Goal: Task Accomplishment & Management: Complete application form

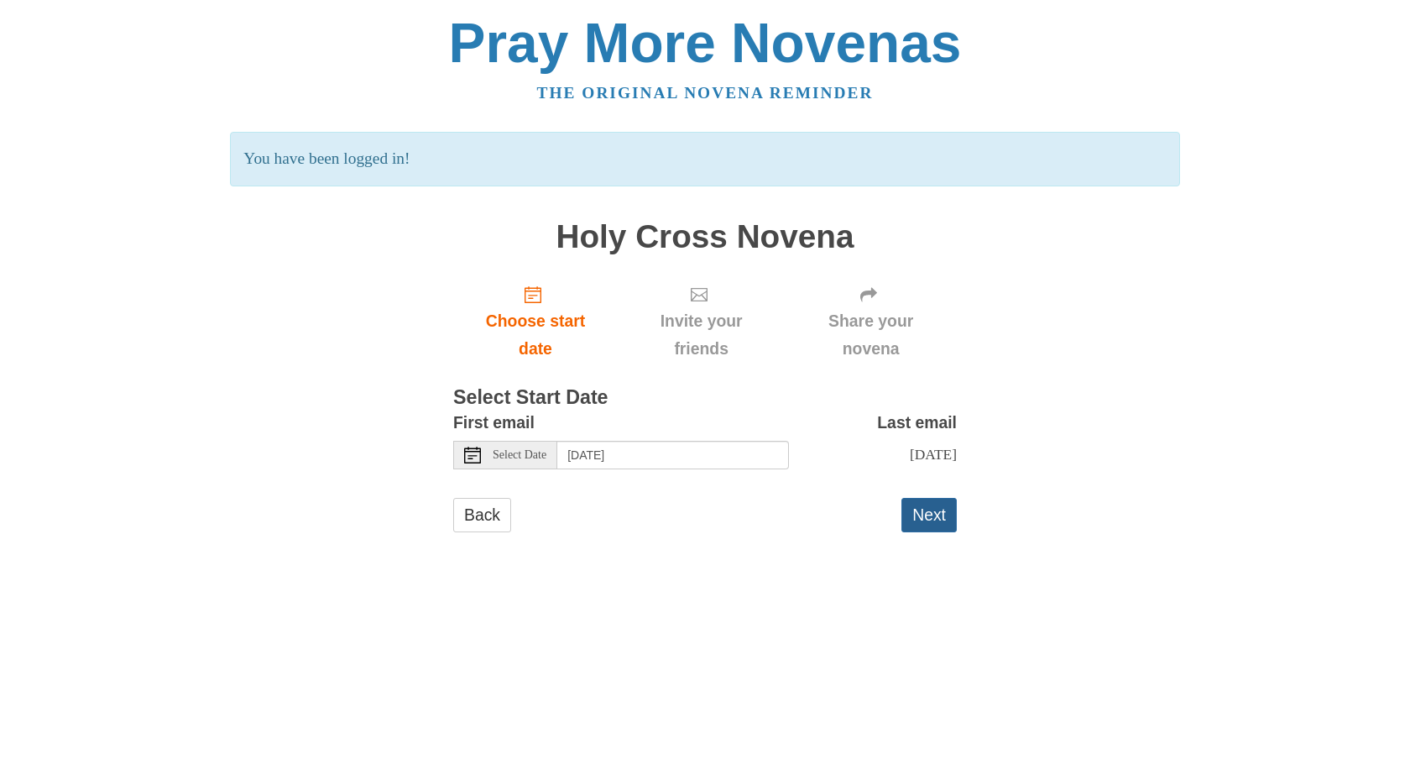
click at [932, 525] on button "Next" at bounding box center [929, 515] width 55 height 34
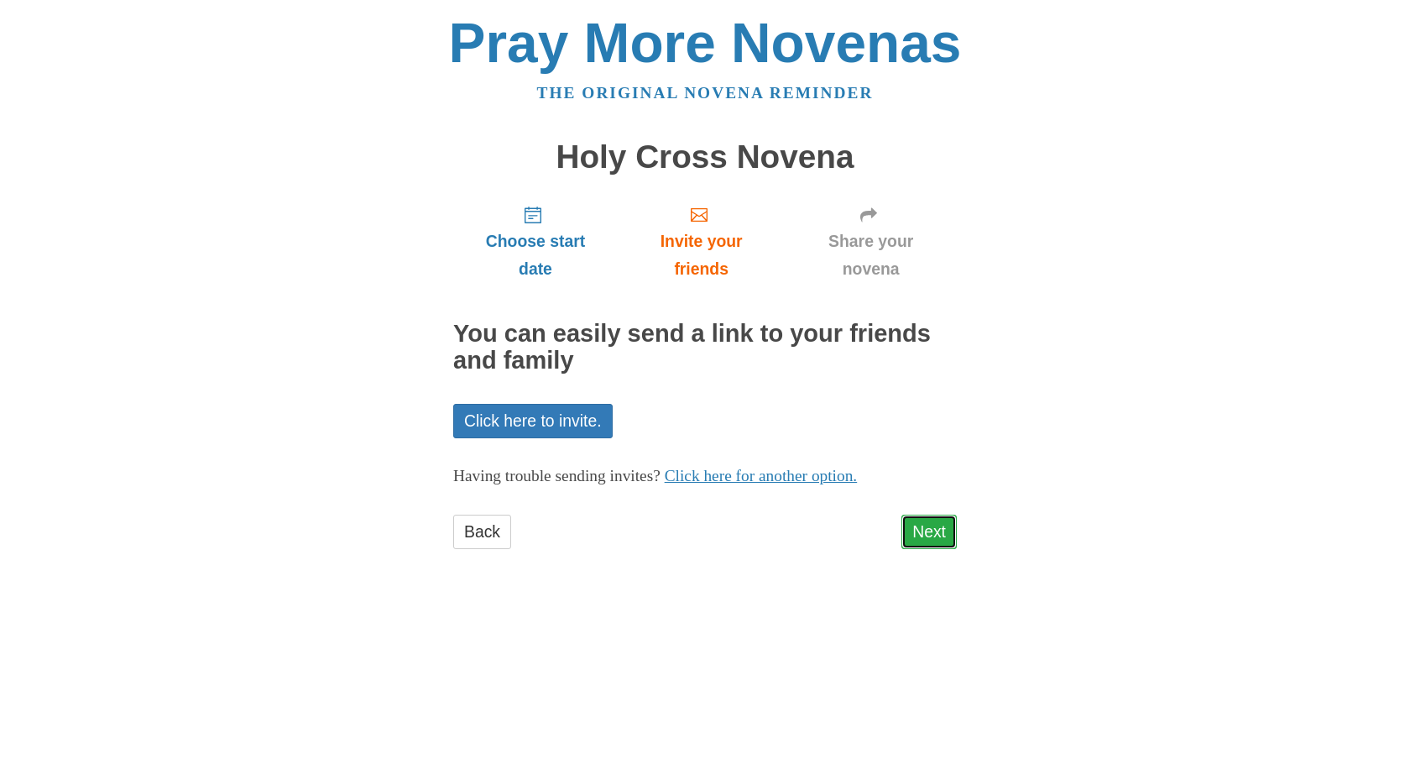
click at [920, 530] on link "Next" at bounding box center [929, 532] width 55 height 34
